Goal: Information Seeking & Learning: Learn about a topic

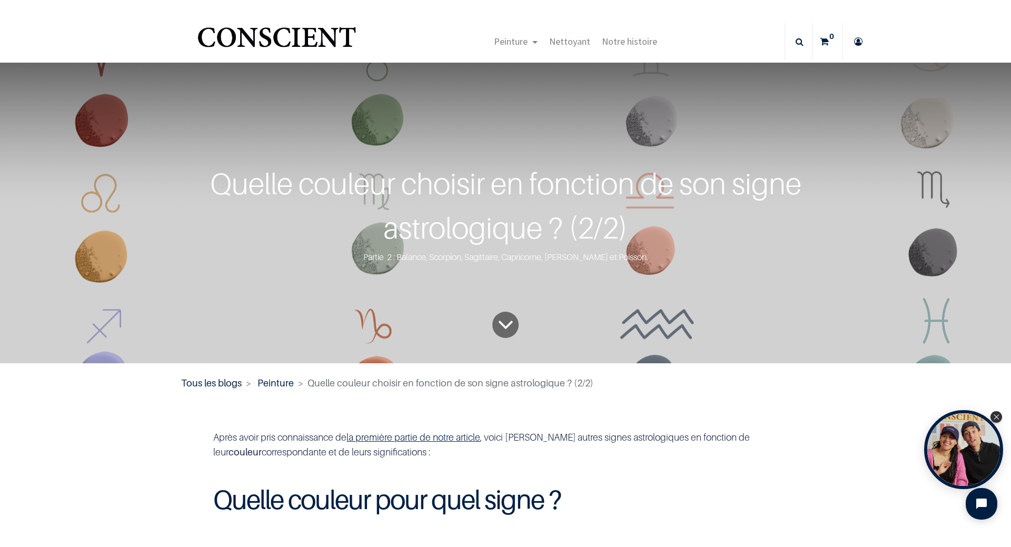
scroll to position [1982, 0]
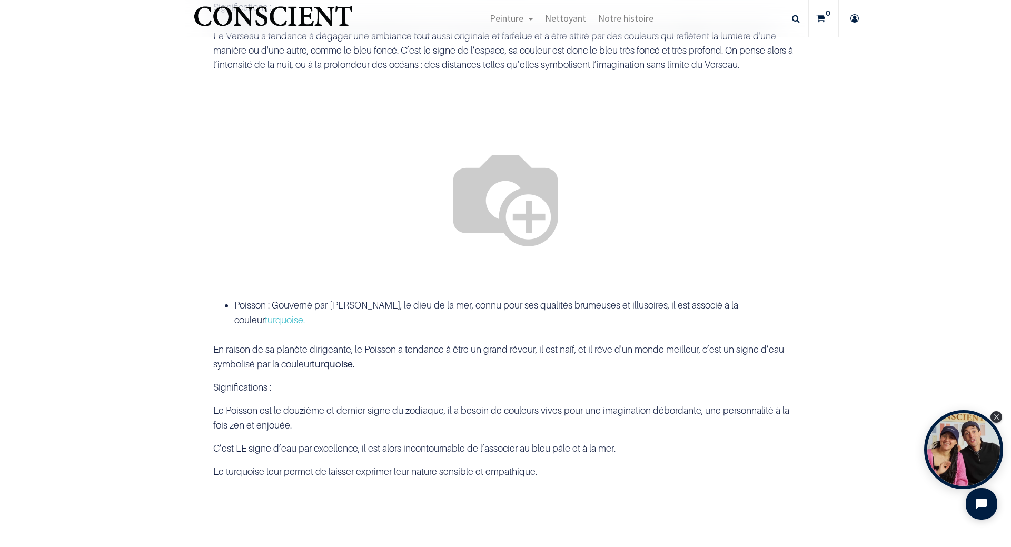
drag, startPoint x: 562, startPoint y: 282, endPoint x: 559, endPoint y: 272, distance: 10.5
click at [562, 14] on p "Significations :" at bounding box center [505, 7] width 584 height 14
drag, startPoint x: 227, startPoint y: 129, endPoint x: 233, endPoint y: 144, distance: 15.3
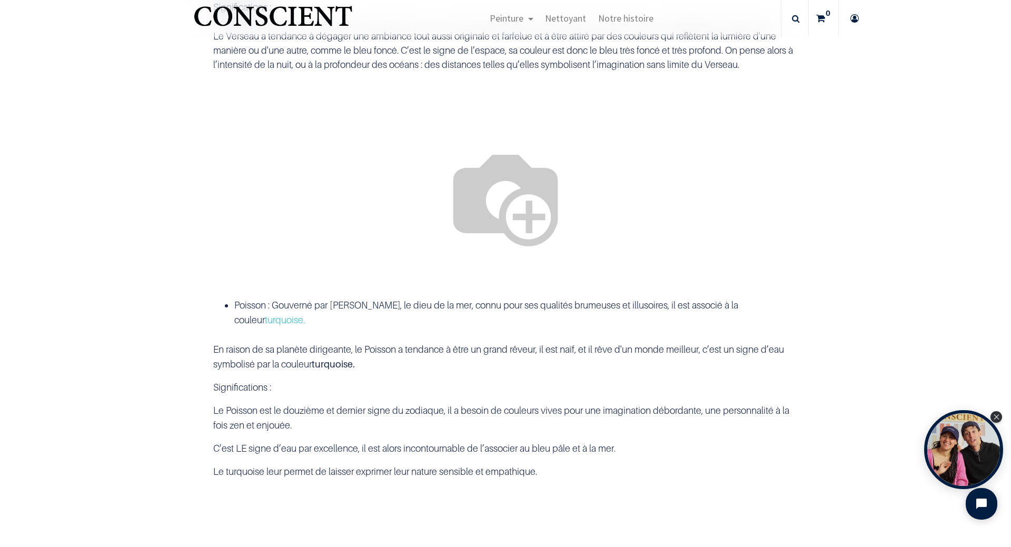
click at [265, 129] on div "Verseau : Gouverné par Uranus, symbole du changement et de la rébellion. Il est…" at bounding box center [505, 10] width 600 height 240
drag, startPoint x: 262, startPoint y: 209, endPoint x: 303, endPoint y: 186, distance: 46.9
click at [205, 129] on div "Verseau : Gouverné par Uranus, symbole du changement et de la rébellion. Il est…" at bounding box center [505, 10] width 600 height 240
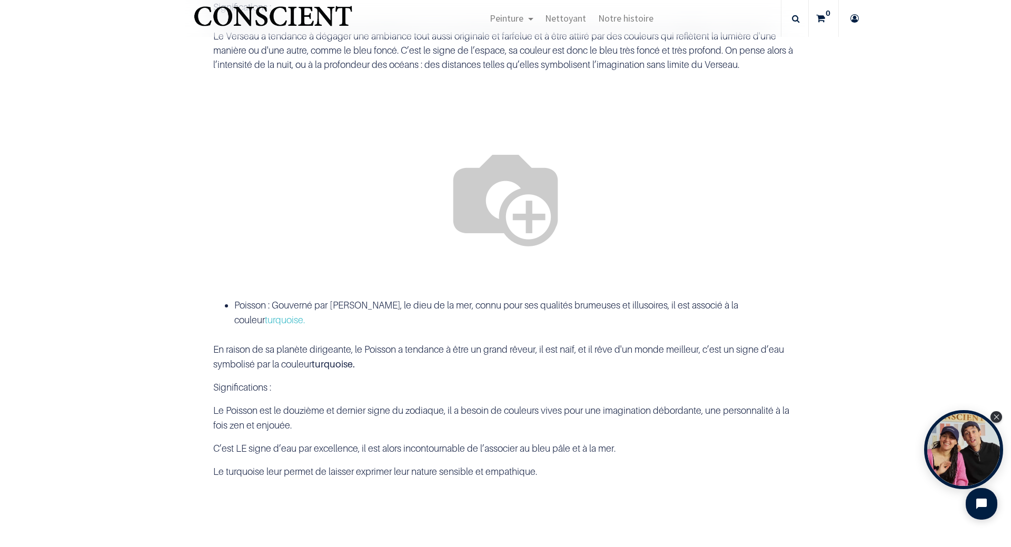
click at [251, 264] on section at bounding box center [505, 196] width 649 height 135
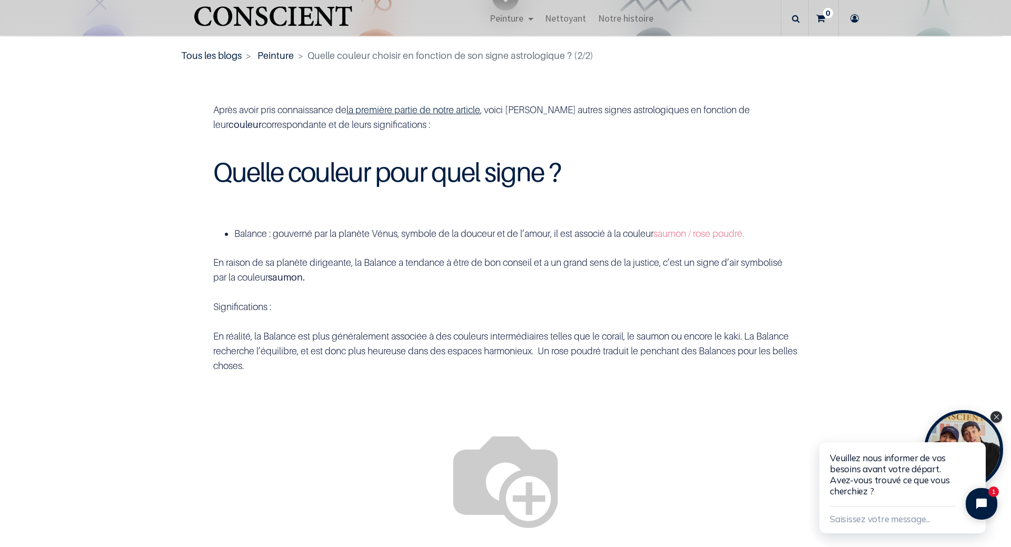
scroll to position [245, 0]
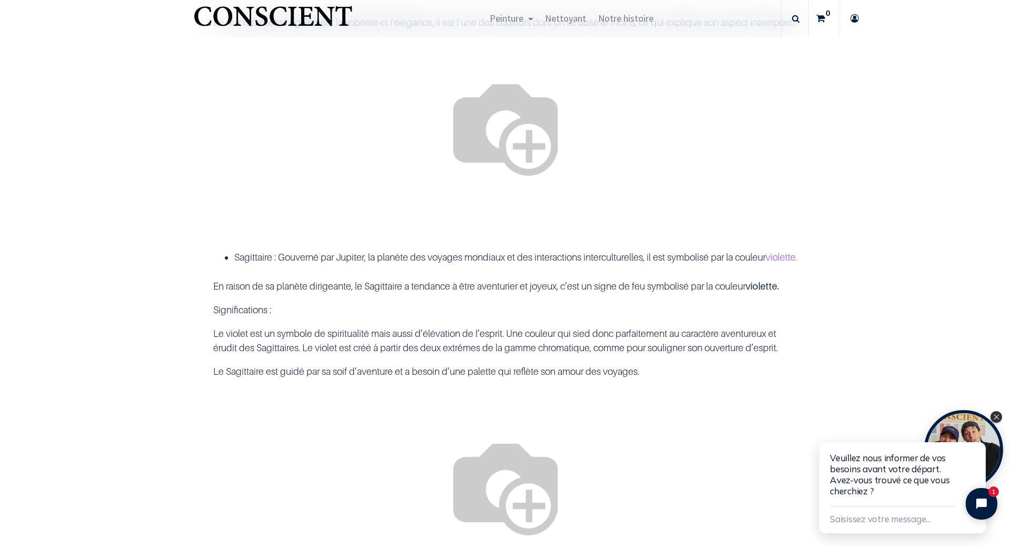
scroll to position [993, 0]
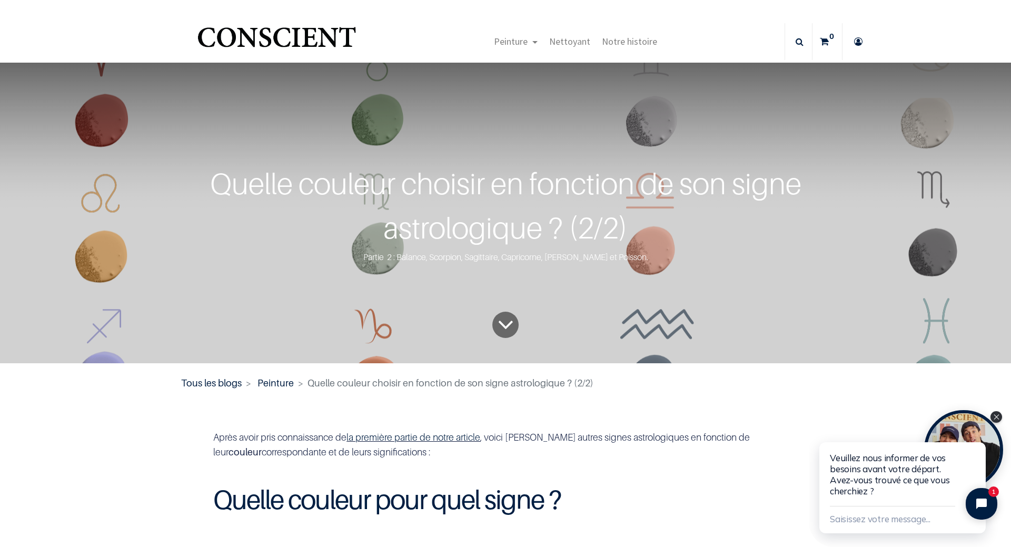
click at [378, 383] on span "Quelle couleur choisir en fonction de son signe astrologique ? (2/2)" at bounding box center [450, 382] width 286 height 11
click at [450, 437] on link "la première partie de notre article" at bounding box center [413, 437] width 134 height 11
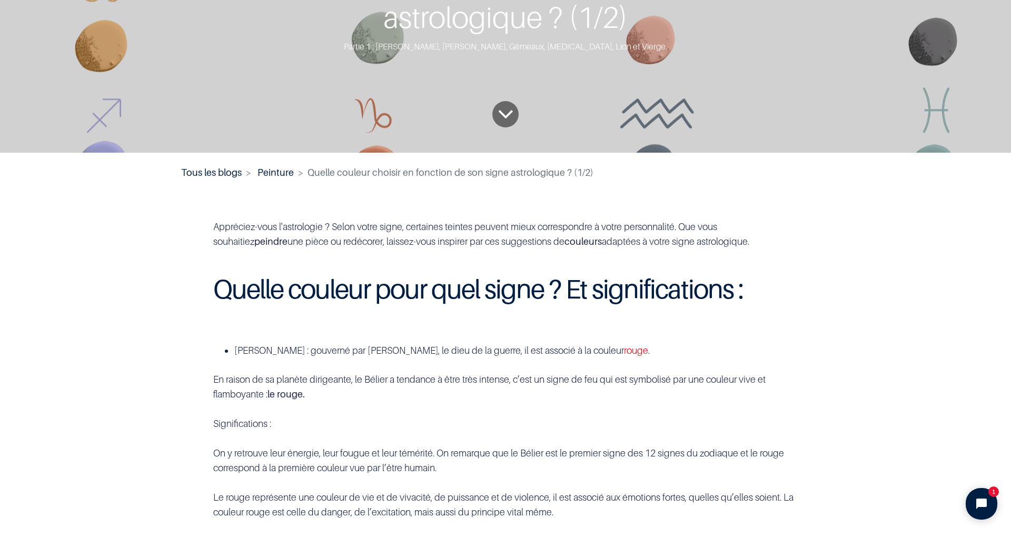
scroll to position [421, 0]
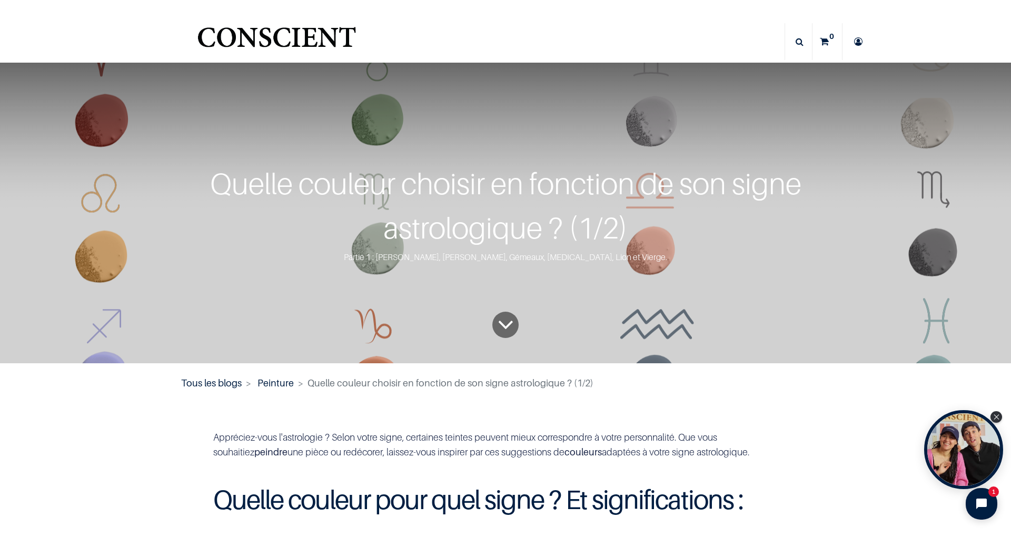
scroll to position [1863, 0]
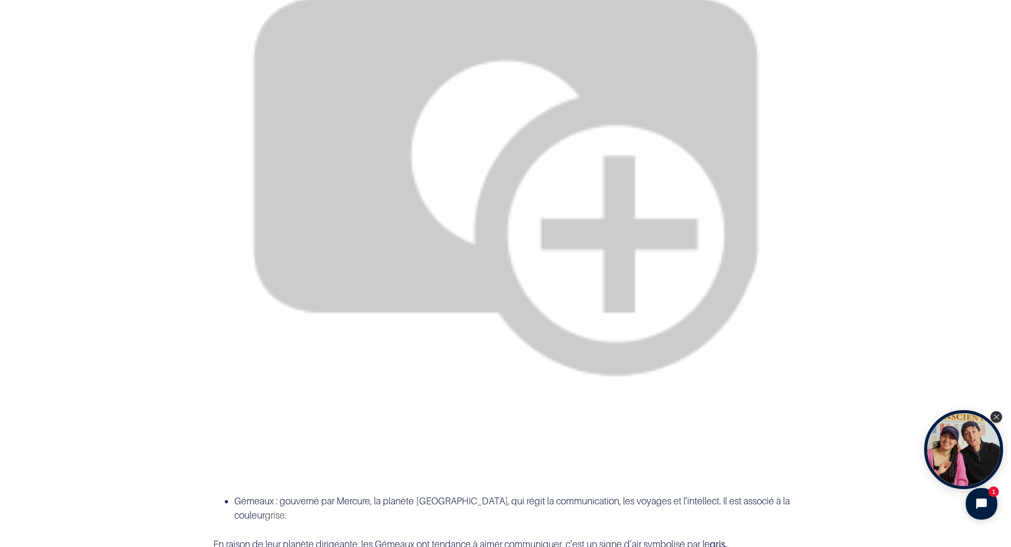
scroll to position [0, 0]
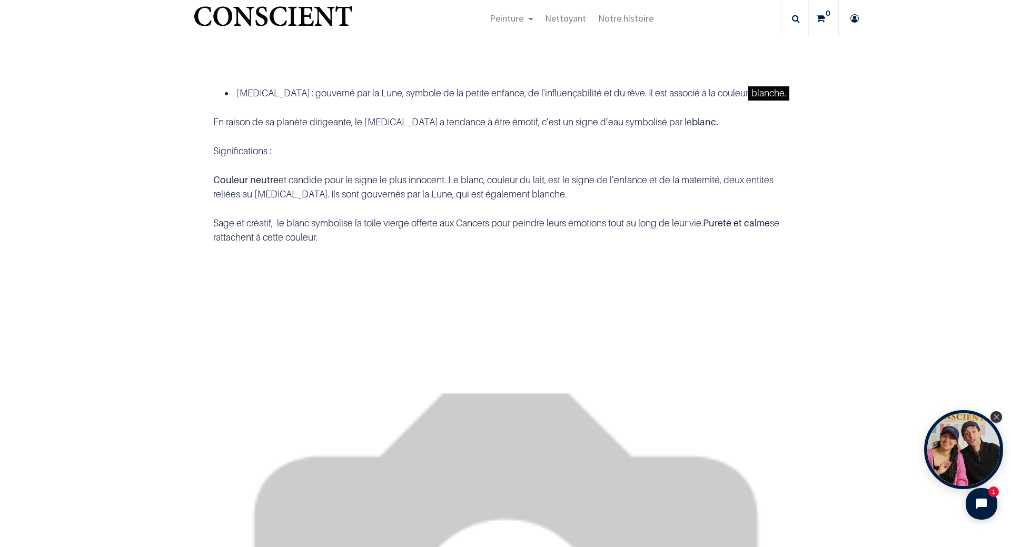
scroll to position [2948, 0]
